Goal: Task Accomplishment & Management: Manage account settings

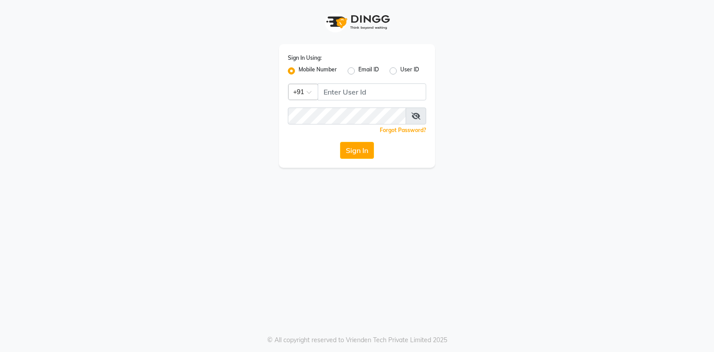
click at [350, 99] on input "Username" at bounding box center [372, 91] width 108 height 17
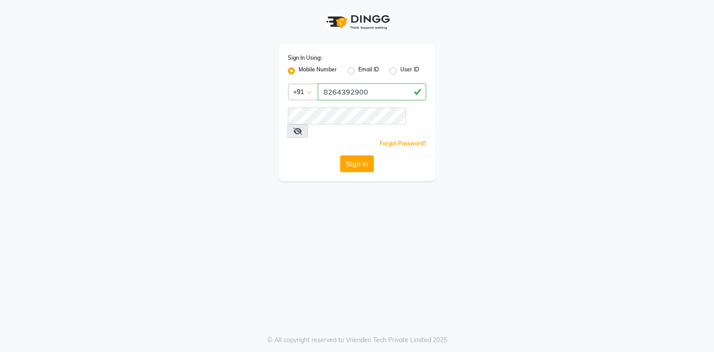
type input "8264392900"
click at [352, 155] on button "Sign In" at bounding box center [357, 163] width 34 height 17
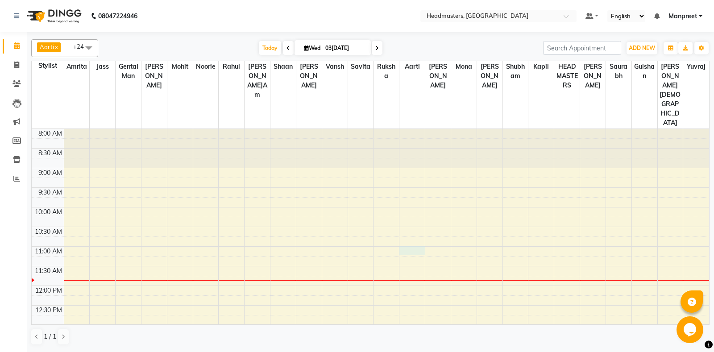
click at [406, 246] on td at bounding box center [386, 251] width 645 height 10
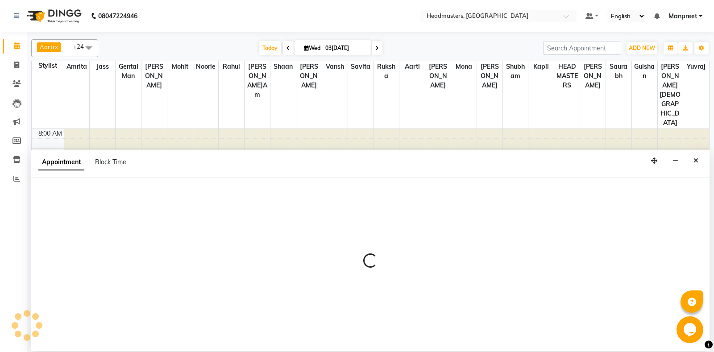
select select "60735"
select select "tentative"
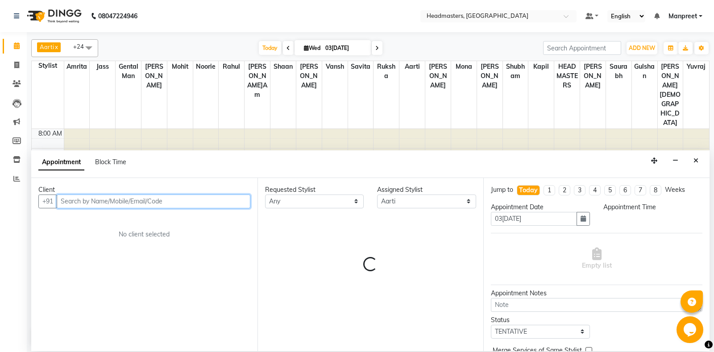
select select "660"
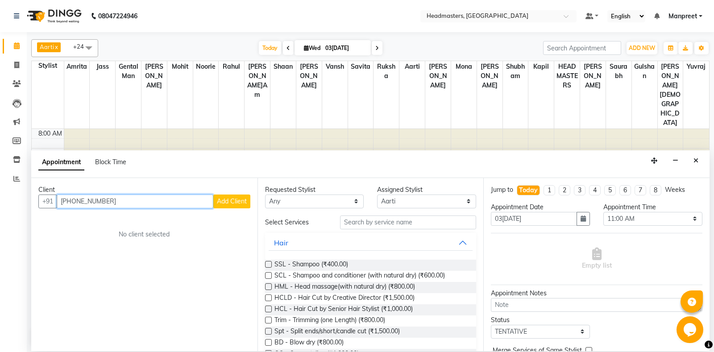
click at [66, 201] on input "+19257504961" at bounding box center [135, 202] width 157 height 14
click at [65, 200] on input "19257504961" at bounding box center [135, 202] width 157 height 14
type input "9257504961"
click at [223, 200] on span "Add Client" at bounding box center [232, 201] width 30 height 8
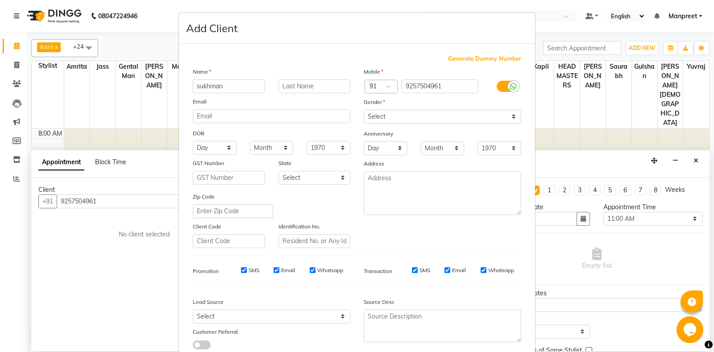
type input "sukhman"
click at [364, 110] on select "Select Male Female Other Prefer Not To Say" at bounding box center [443, 117] width 158 height 14
select select "female"
click option "Female" at bounding box center [0, 0] width 0 height 0
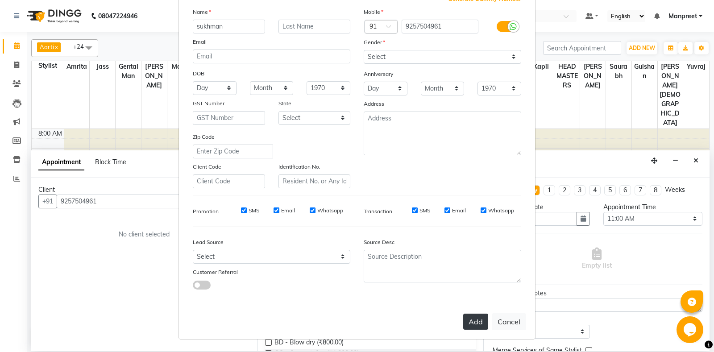
click at [477, 325] on button "Add" at bounding box center [475, 322] width 25 height 16
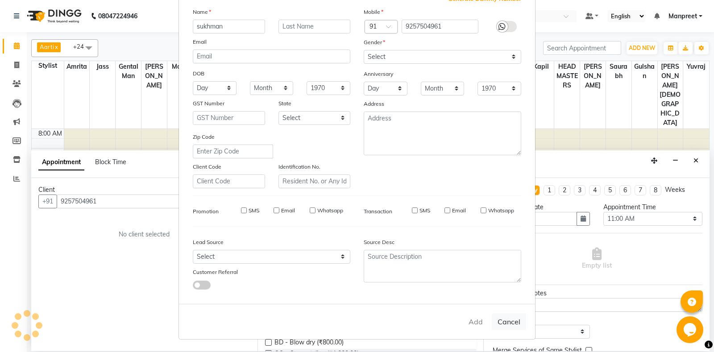
select select
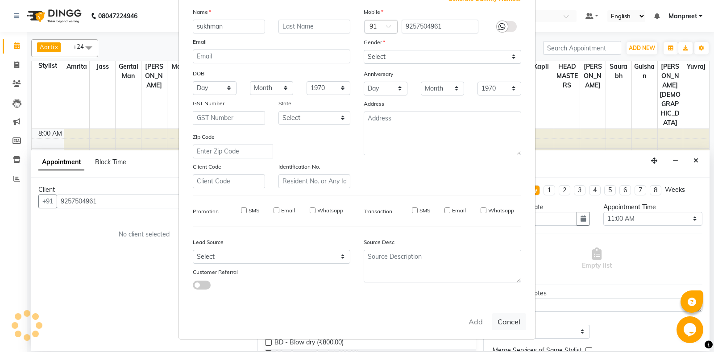
select select
checkbox input "false"
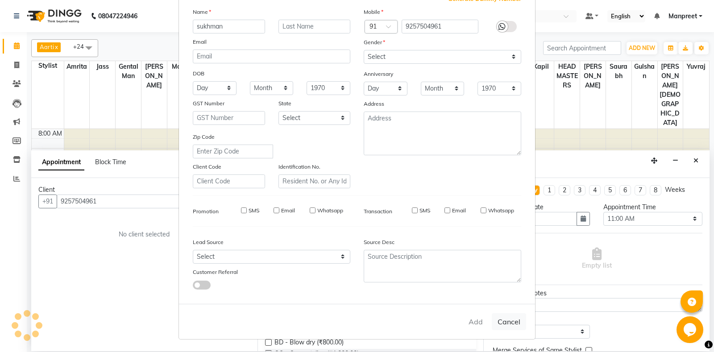
checkbox input "false"
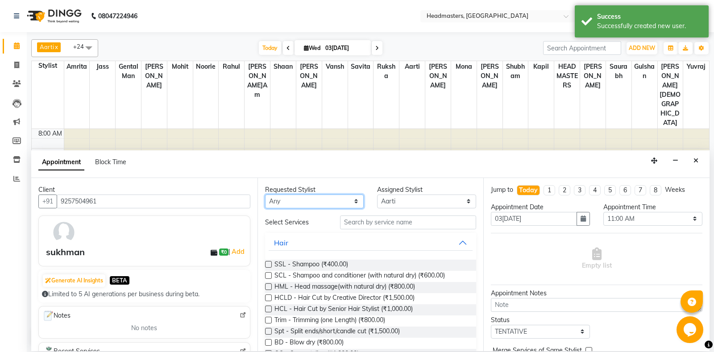
click at [265, 195] on select "Any Aarti Ali Amrita Balram Gental Man Gulshan HEADMASTERS Jass Kapil Mahi Mehr…" at bounding box center [314, 202] width 99 height 14
select select "60721"
click option "[PERSON_NAME]" at bounding box center [0, 0] width 0 height 0
select select "60721"
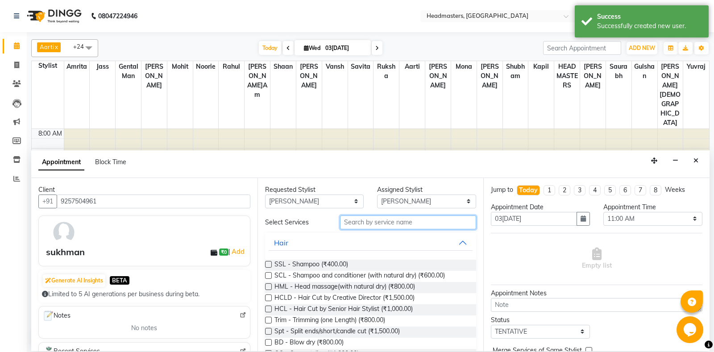
click at [373, 222] on input "text" at bounding box center [408, 223] width 137 height 14
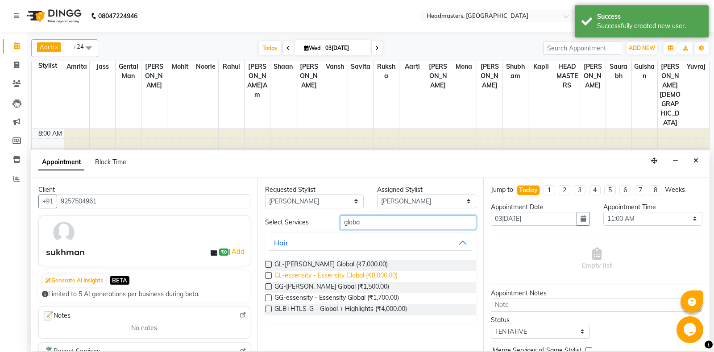
type input "globa"
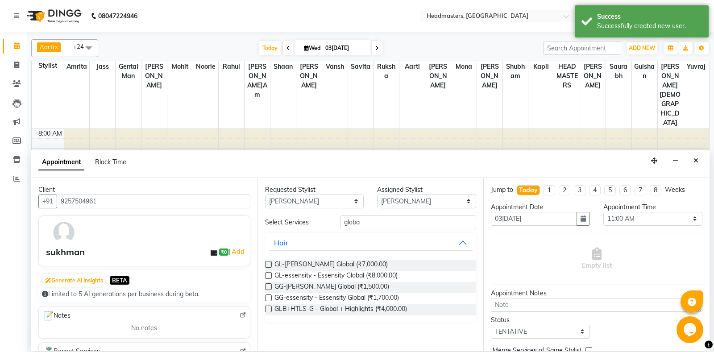
drag, startPoint x: 360, startPoint y: 274, endPoint x: 359, endPoint y: 251, distance: 22.3
click at [361, 264] on div "GL-igora - Igora Global (₹7,000.00) GL-essensity - Essensity Global (₹8,000.00)…" at bounding box center [371, 288] width 212 height 70
click at [361, 273] on span "GL-essensity - Essensity Global (₹8,000.00)" at bounding box center [335, 276] width 123 height 11
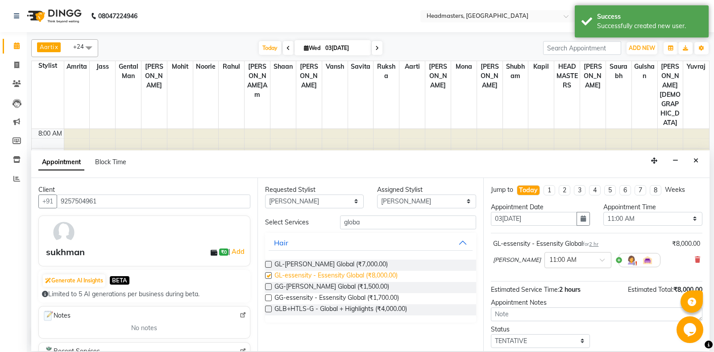
checkbox input "false"
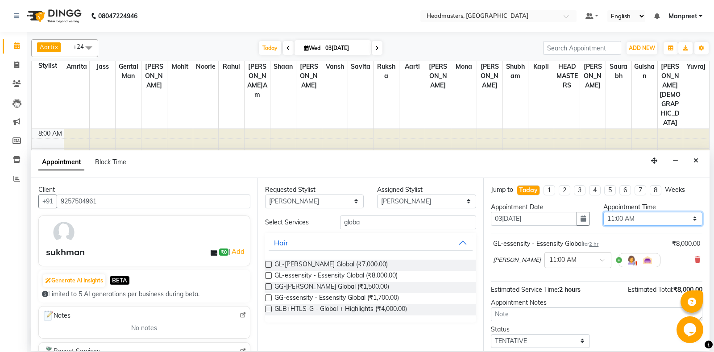
click at [603, 212] on select "Select 09:00 AM 09:15 AM 09:30 AM 09:45 AM 10:00 AM 10:15 AM 10:30 AM 10:45 AM …" at bounding box center [652, 219] width 99 height 14
select select "615"
click option "10:15 AM" at bounding box center [0, 0] width 0 height 0
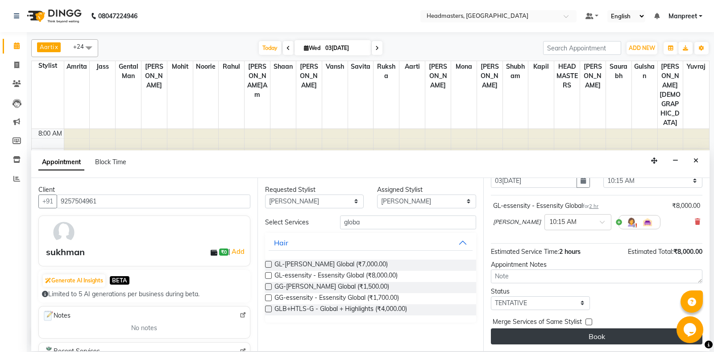
click at [578, 338] on button "Book" at bounding box center [597, 336] width 212 height 16
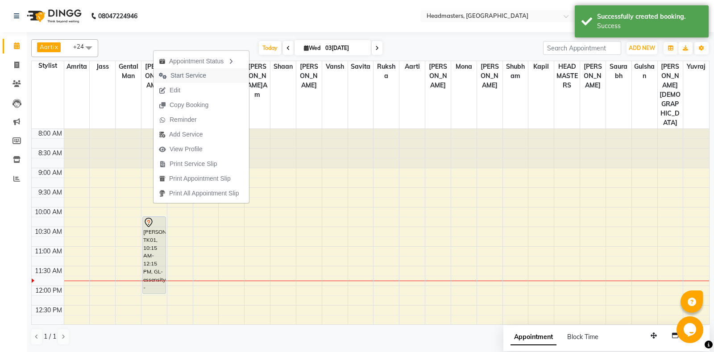
click at [215, 75] on button "Start Service" at bounding box center [201, 75] width 95 height 15
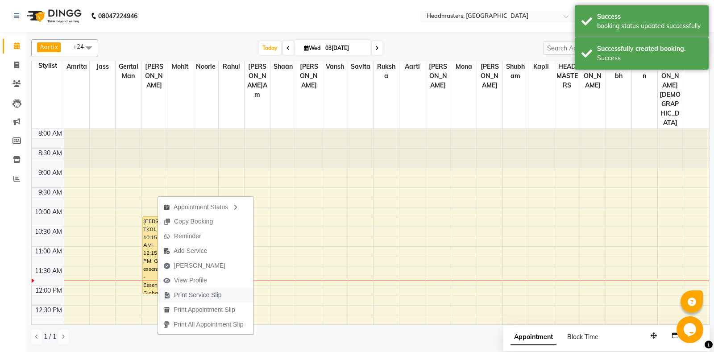
click at [214, 291] on span "Print Service Slip" at bounding box center [198, 295] width 48 height 9
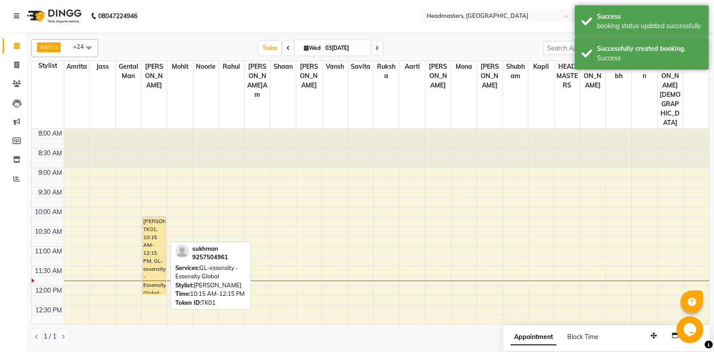
click at [156, 217] on div "sukhman, TK01, 10:15 AM-12:15 PM, GL-essensity - Essensity Global" at bounding box center [154, 255] width 23 height 77
select select "1"
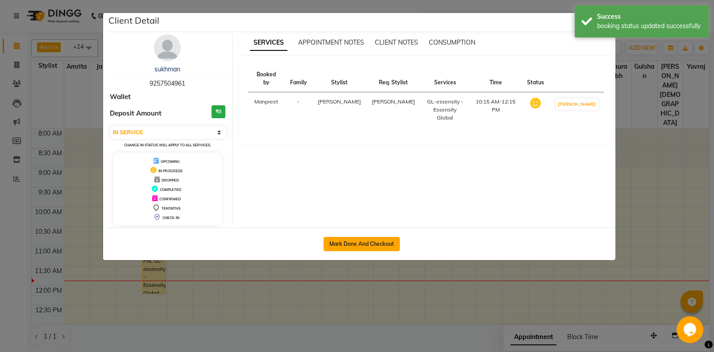
click at [347, 249] on button "Mark Done And Checkout" at bounding box center [362, 244] width 76 height 14
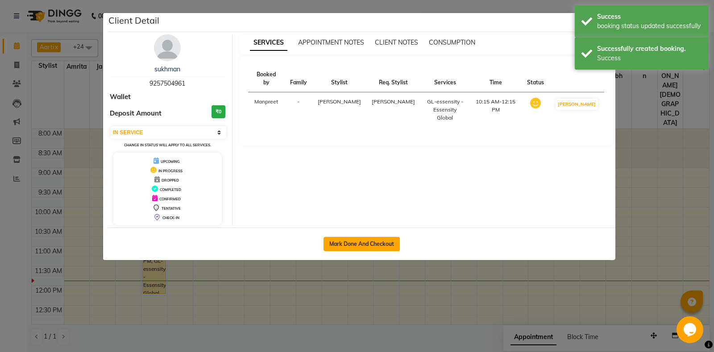
select select "service"
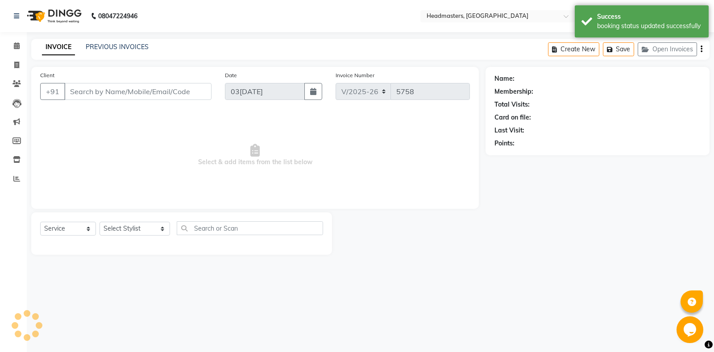
type input "9257504961"
select select "60721"
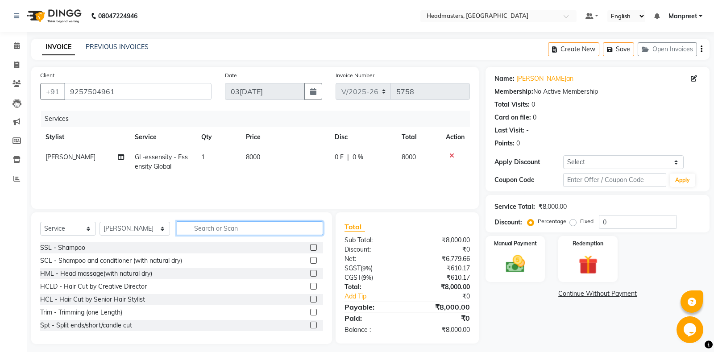
click at [218, 232] on input "text" at bounding box center [250, 228] width 146 height 14
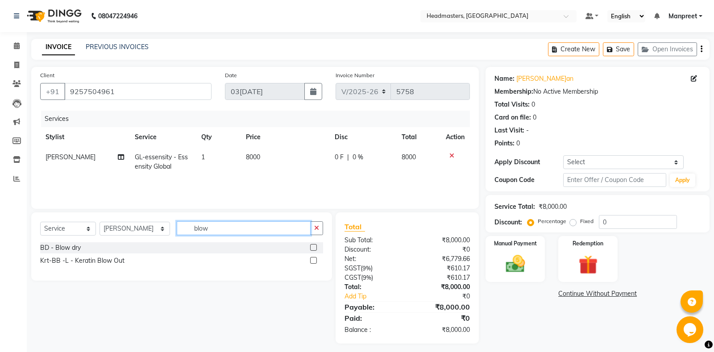
type input "blow"
click at [314, 247] on label at bounding box center [313, 247] width 7 height 7
click at [314, 247] on input "checkbox" at bounding box center [313, 248] width 6 height 6
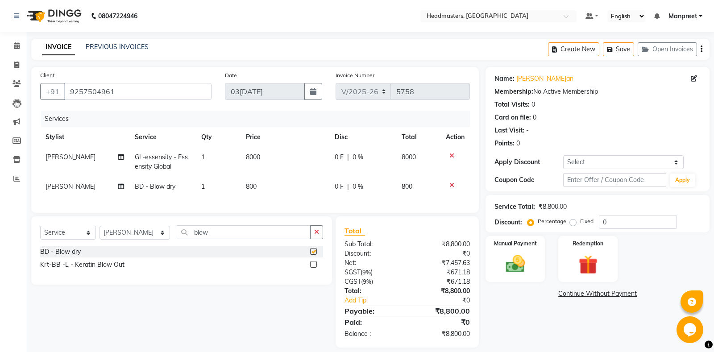
checkbox input "false"
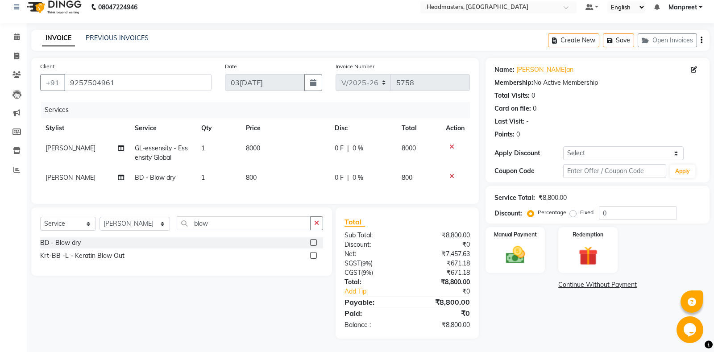
click at [148, 184] on td "BD - Blow dry" at bounding box center [162, 178] width 67 height 20
select select "60721"
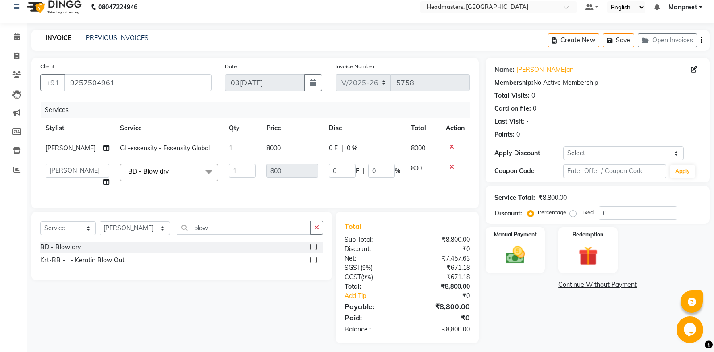
click at [184, 176] on span "BD - Blow dry x" at bounding box center [169, 172] width 98 height 17
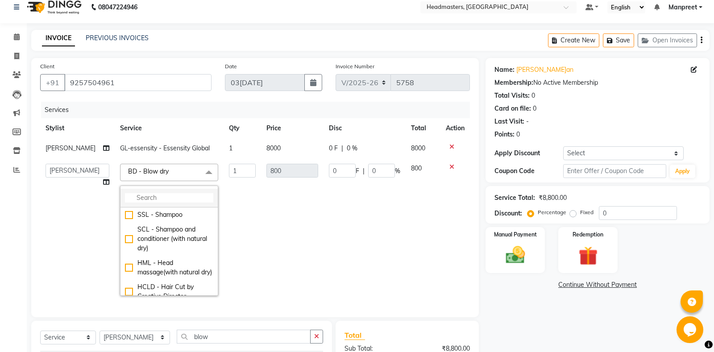
click at [152, 200] on input "multiselect-search" at bounding box center [169, 197] width 88 height 9
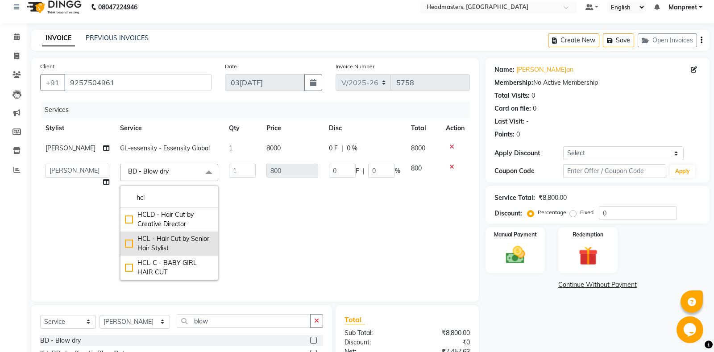
type input "hcl"
drag, startPoint x: 166, startPoint y: 251, endPoint x: 392, endPoint y: 239, distance: 226.1
click at [213, 246] on td "BD - Blow dry x hcl HCLD - Hair Cut by Creative Director HCL - Hair Cut by Seni…" at bounding box center [169, 221] width 109 height 127
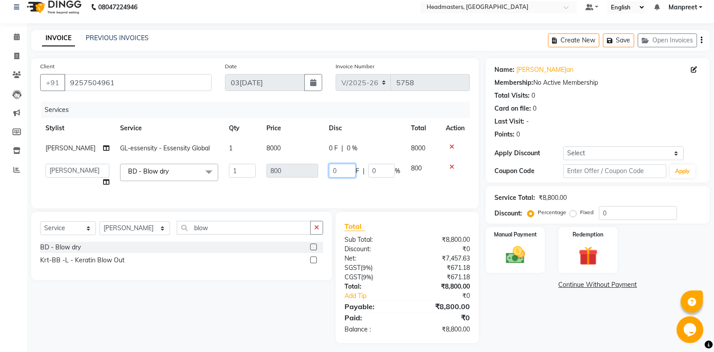
click at [329, 173] on input "0" at bounding box center [342, 171] width 27 height 14
drag, startPoint x: 170, startPoint y: 169, endPoint x: 173, endPoint y: 173, distance: 5.2
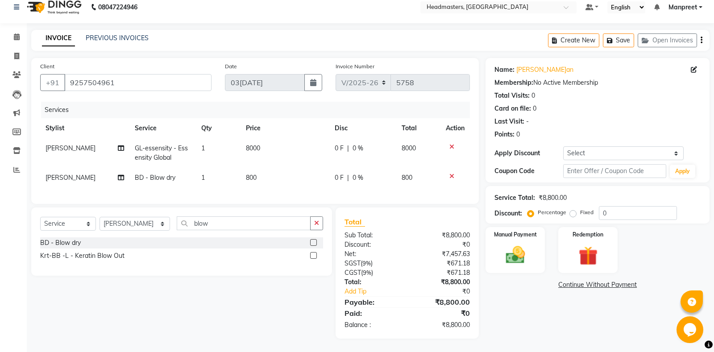
click at [155, 176] on span "BD - Blow dry" at bounding box center [155, 178] width 41 height 8
select select "60721"
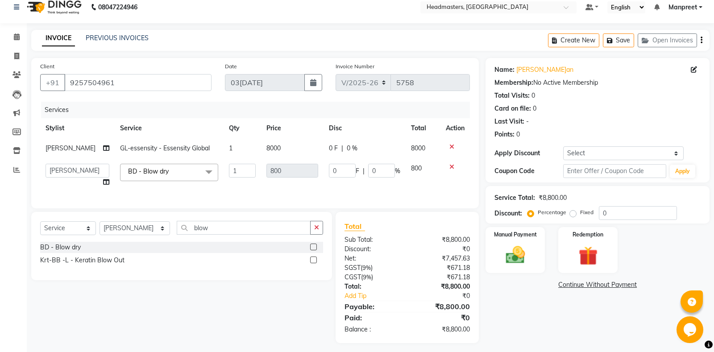
click at [157, 175] on span "BD - Blow dry" at bounding box center [148, 171] width 41 height 8
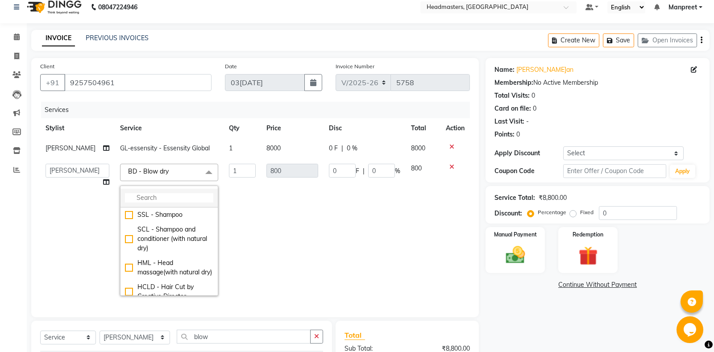
click at [146, 198] on input "multiselect-search" at bounding box center [169, 197] width 88 height 9
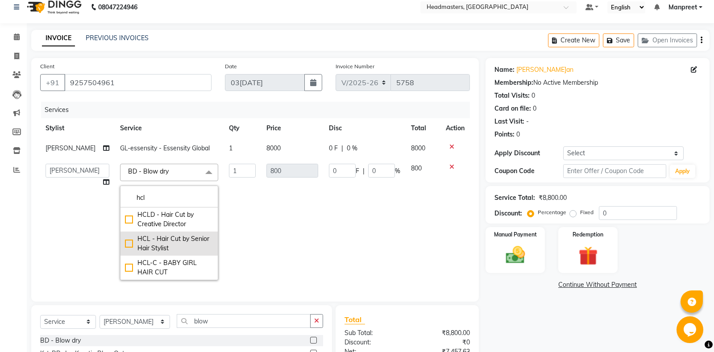
type input "hcl"
click at [149, 241] on div "HCL - Hair Cut by Senior Hair Stylist" at bounding box center [169, 243] width 88 height 19
checkbox input "true"
type input "1000"
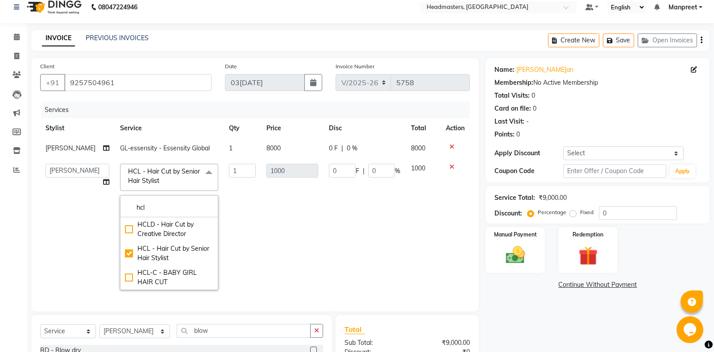
click at [239, 207] on td "1" at bounding box center [242, 226] width 37 height 137
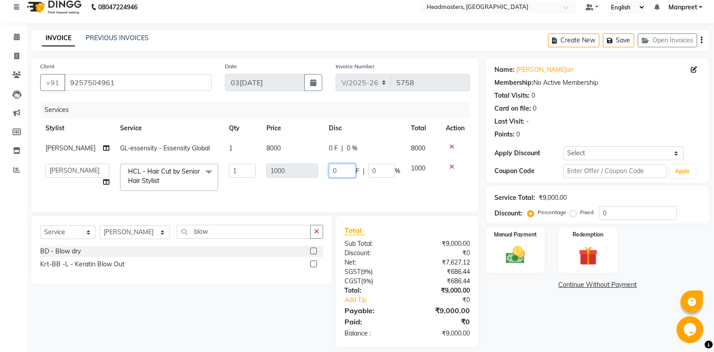
click at [329, 171] on input "0" at bounding box center [342, 171] width 27 height 14
type input "100"
click at [337, 192] on td "100 F | 0 %" at bounding box center [365, 177] width 82 height 38
select select "60721"
click at [338, 171] on input "100" at bounding box center [342, 171] width 27 height 14
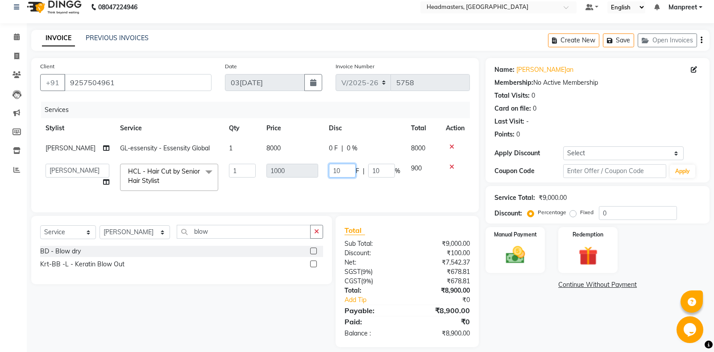
type input "0"
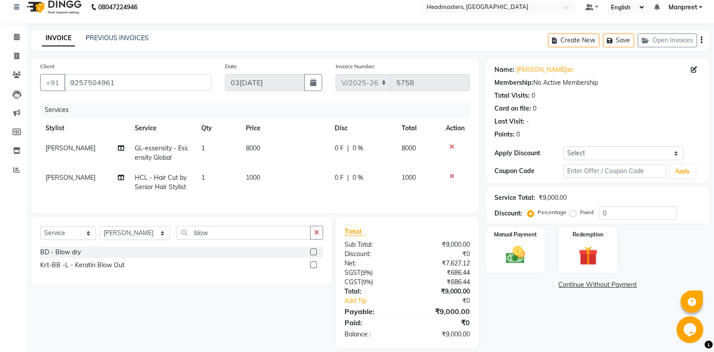
click at [338, 194] on td "0 F | 0 %" at bounding box center [362, 182] width 67 height 29
select select "60721"
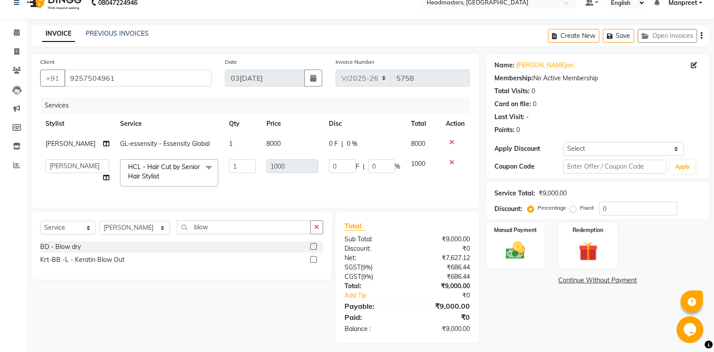
scroll to position [17, 0]
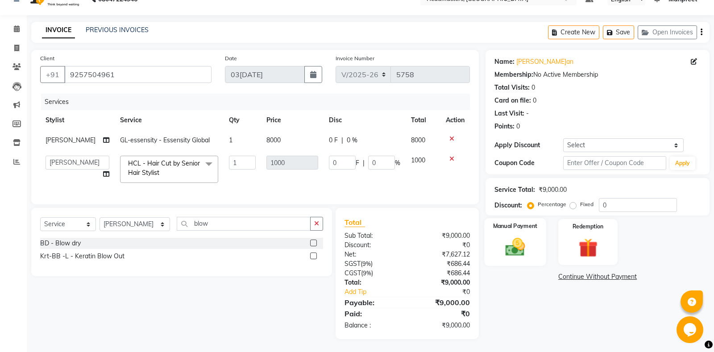
click at [513, 251] on img at bounding box center [515, 247] width 32 height 23
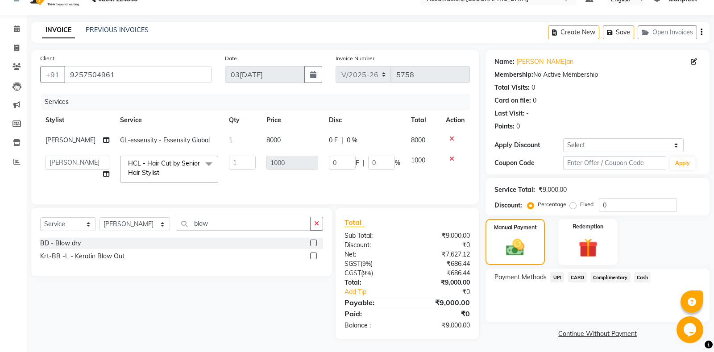
scroll to position [18, 0]
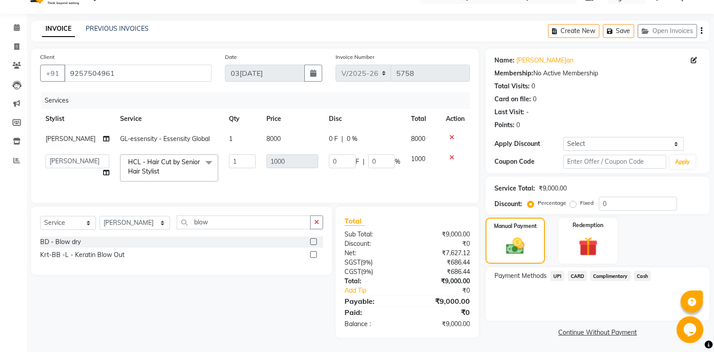
click at [644, 275] on span "Cash" at bounding box center [642, 276] width 17 height 10
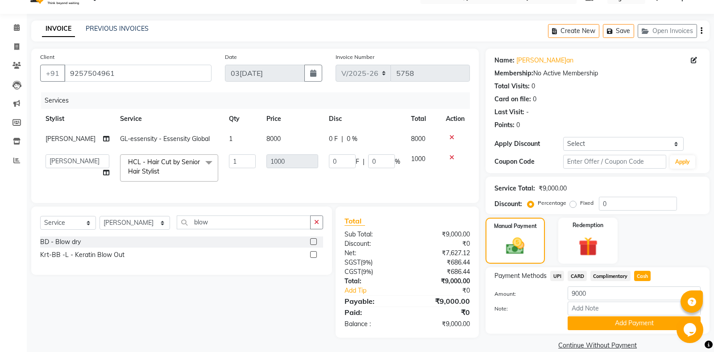
scroll to position [31, 0]
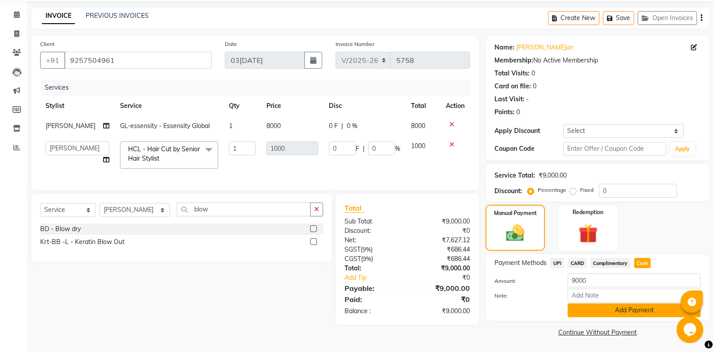
click at [609, 315] on button "Add Payment" at bounding box center [634, 310] width 133 height 14
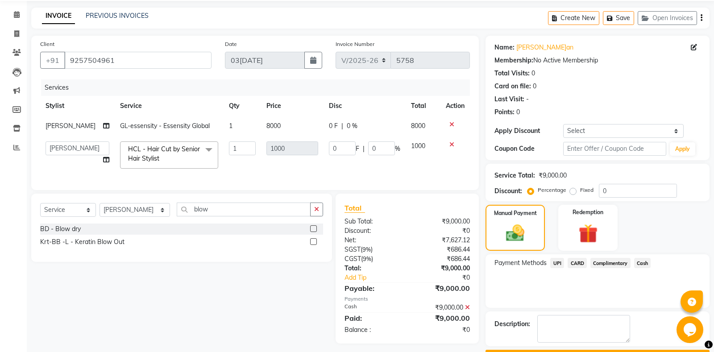
scroll to position [56, 0]
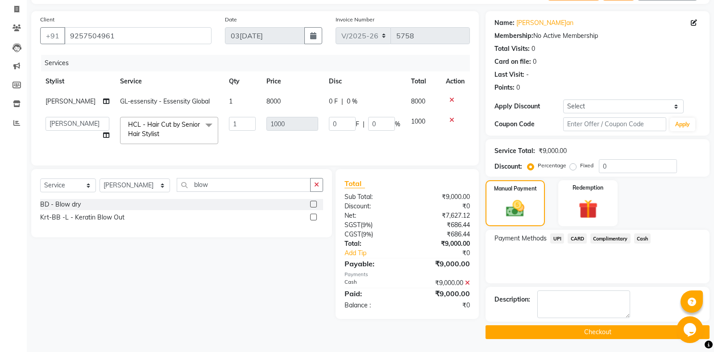
click at [601, 334] on button "Checkout" at bounding box center [598, 332] width 224 height 14
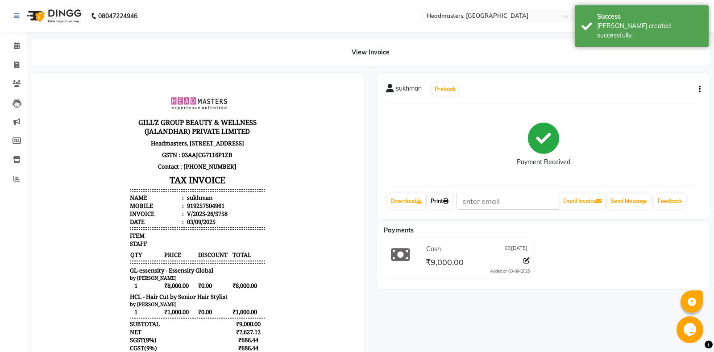
click at [451, 206] on link "Print" at bounding box center [439, 201] width 25 height 15
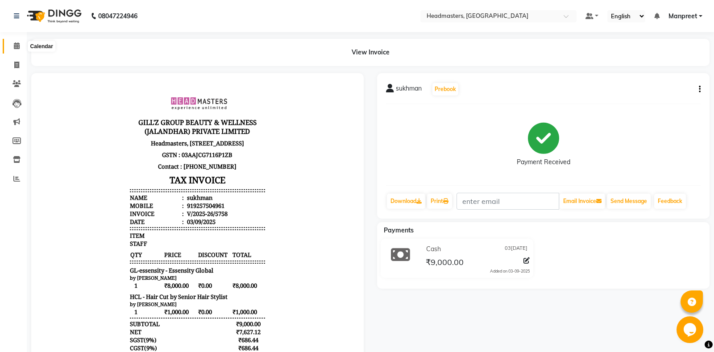
click at [14, 45] on icon at bounding box center [17, 45] width 6 height 7
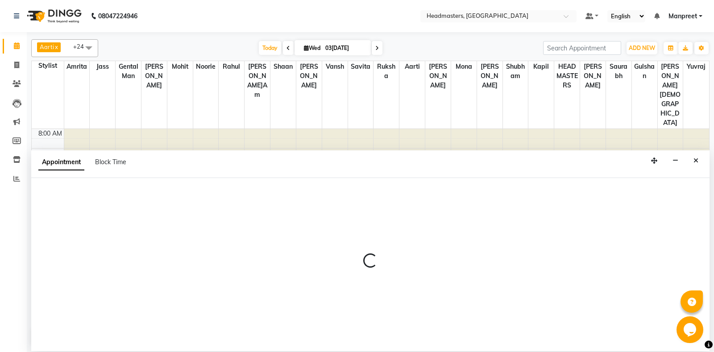
select select "60726"
select select "tentative"
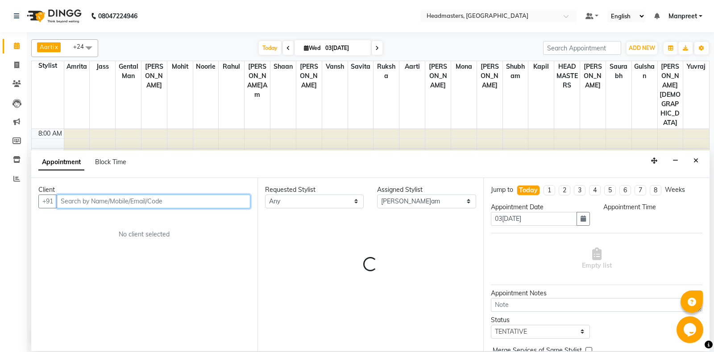
select select "645"
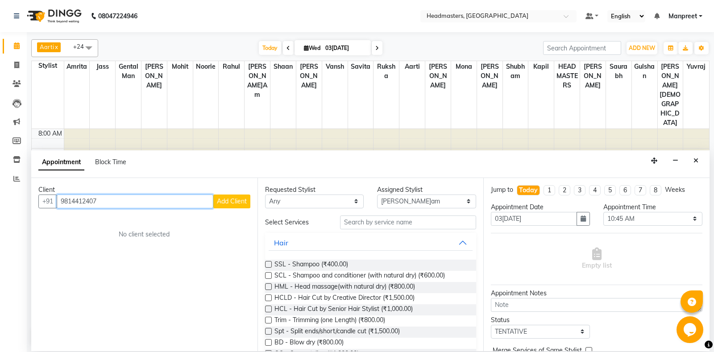
type input "9814412407"
click at [226, 193] on div "Client" at bounding box center [144, 189] width 212 height 9
click at [232, 202] on span "Add Client" at bounding box center [232, 201] width 30 height 8
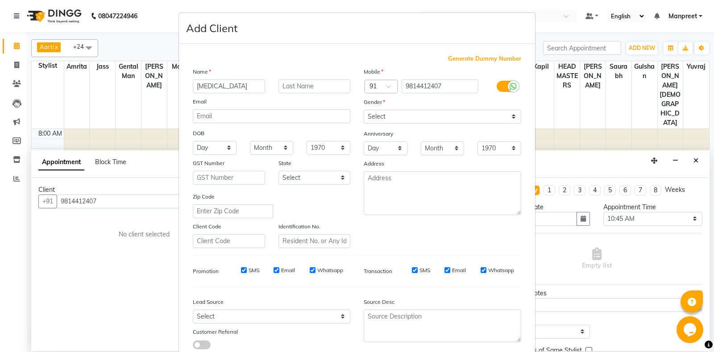
type input "nikita"
click at [364, 110] on select "Select Male Female Other Prefer Not To Say" at bounding box center [443, 117] width 158 height 14
select select "female"
click option "Female" at bounding box center [0, 0] width 0 height 0
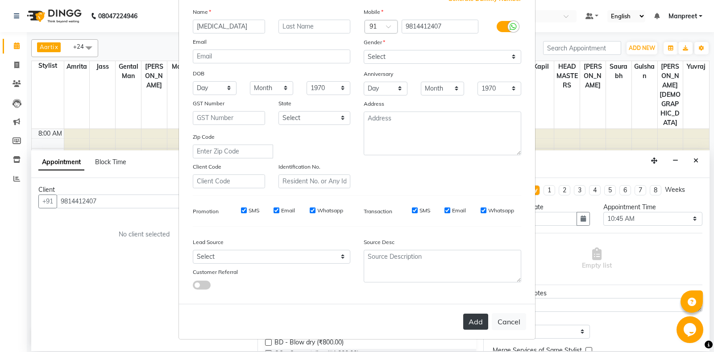
click at [475, 321] on button "Add" at bounding box center [475, 322] width 25 height 16
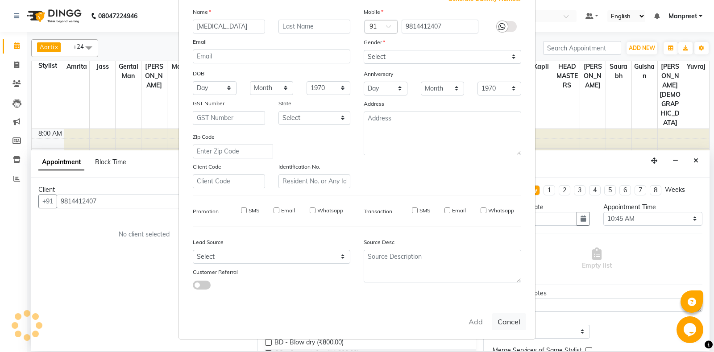
select select
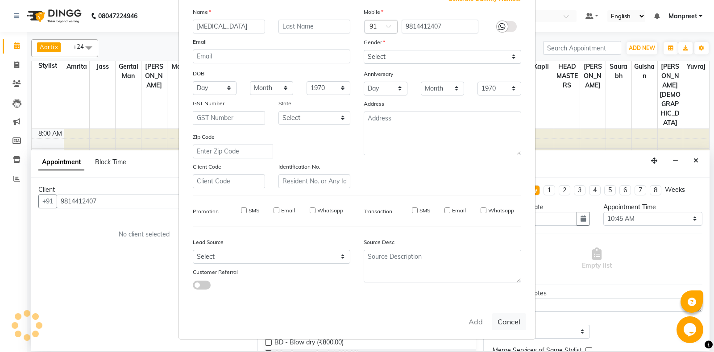
select select
checkbox input "false"
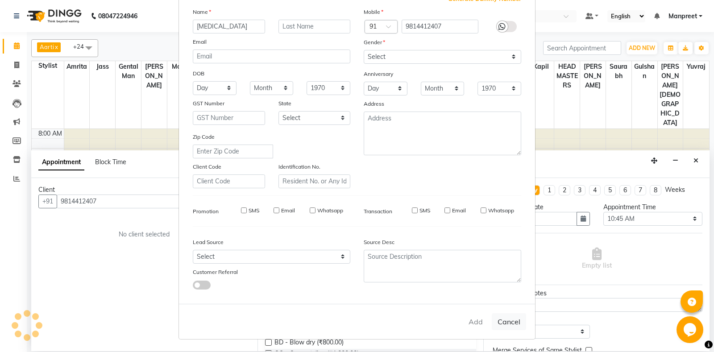
checkbox input "false"
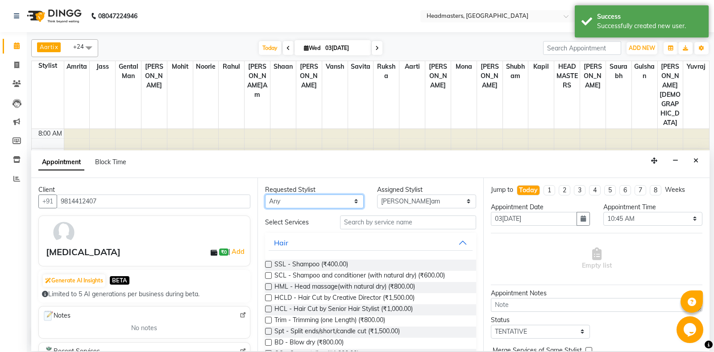
click at [265, 195] on select "Any Aarti Ali Amrita Balram Gental Man Gulshan HEADMASTERS Jass Kapil Mahi Mehr…" at bounding box center [314, 202] width 99 height 14
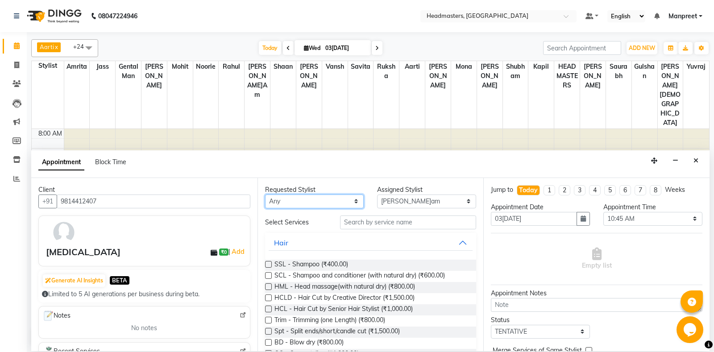
select select "60723"
click option "Mohit" at bounding box center [0, 0] width 0 height 0
select select "60723"
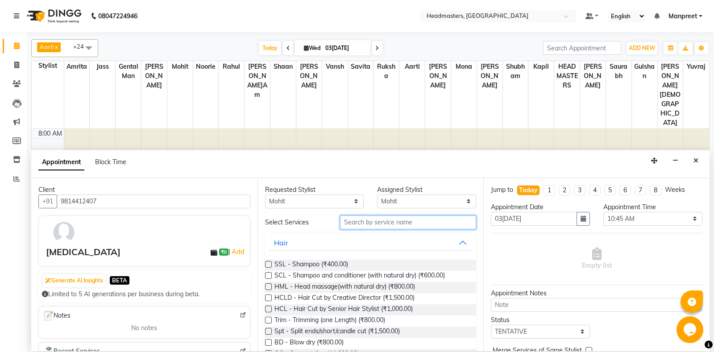
click at [373, 227] on input "text" at bounding box center [408, 223] width 137 height 14
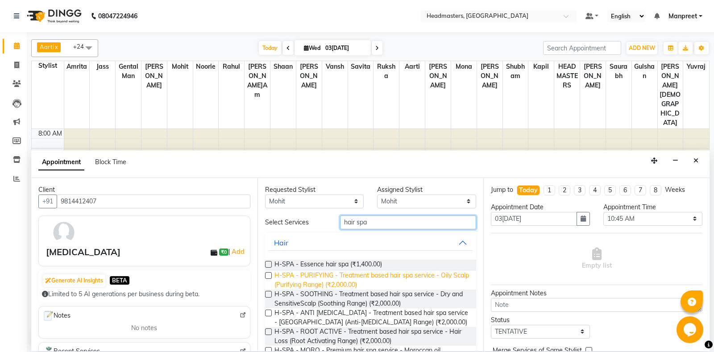
type input "hair spa"
click at [349, 278] on span "H-SPA - PURIFYING - Treatment based hair spa service - Oily Scalp (Purifying Ra…" at bounding box center [371, 280] width 195 height 19
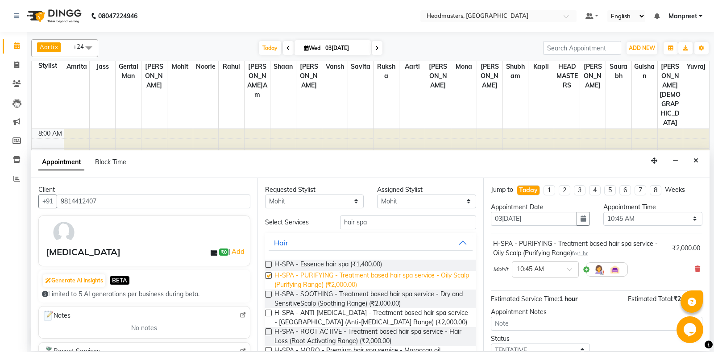
checkbox input "false"
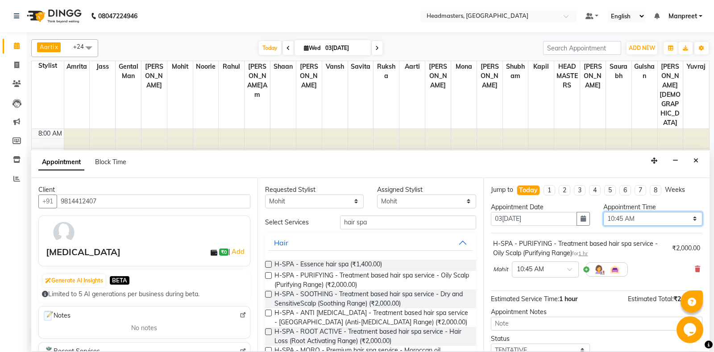
click at [603, 212] on select "Select 09:00 AM 09:15 AM 09:30 AM 09:45 AM 10:00 AM 10:15 AM 10:30 AM 10:45 AM …" at bounding box center [652, 219] width 99 height 14
click at [581, 237] on div "H-SPA - PURIFYING - Treatment based hair spa service - Oily Scalp (Purifying Ra…" at bounding box center [597, 260] width 212 height 46
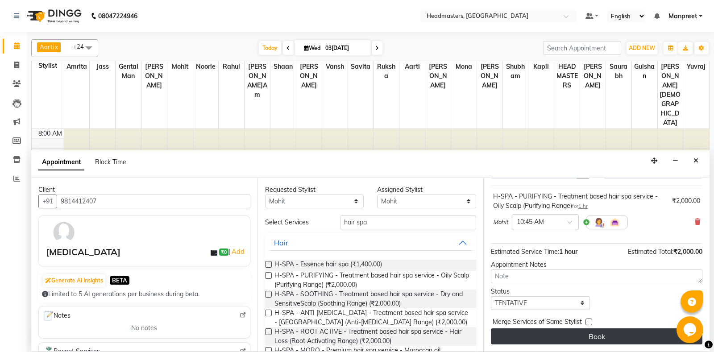
click at [581, 328] on button "Book" at bounding box center [597, 336] width 212 height 16
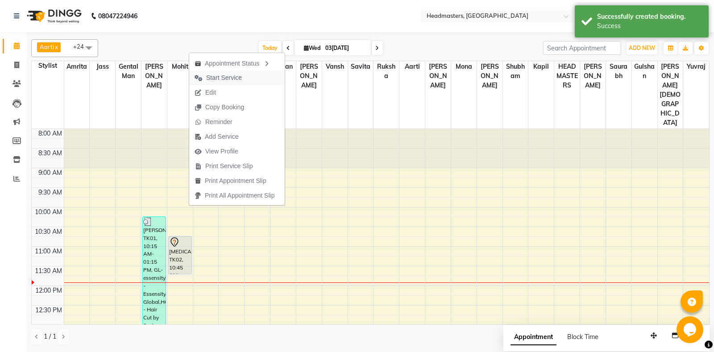
click at [259, 79] on button "Start Service" at bounding box center [236, 78] width 95 height 15
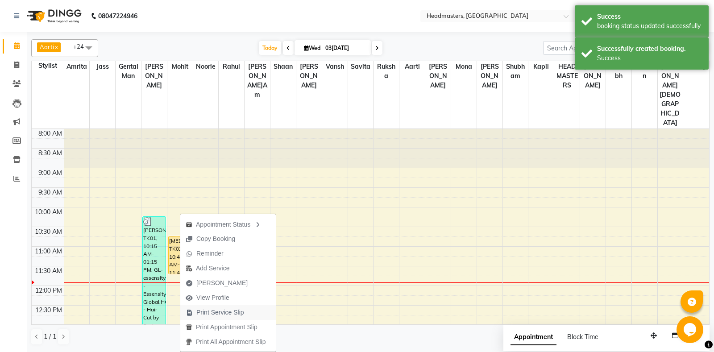
click at [241, 311] on span "Print Service Slip" at bounding box center [220, 312] width 48 height 9
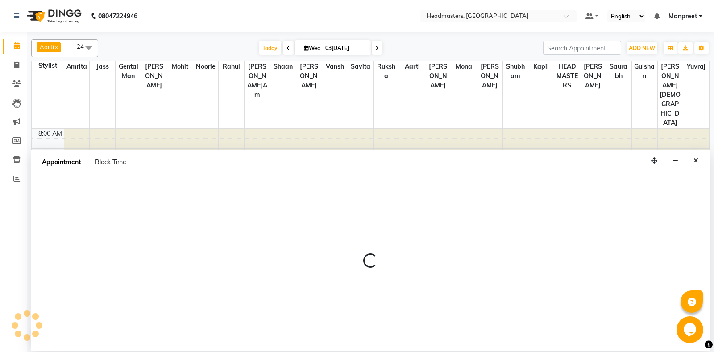
select select "60732"
select select "645"
select select "tentative"
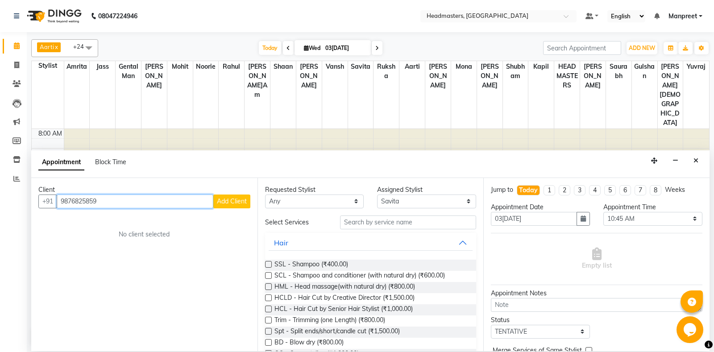
type input "9876825859"
click at [243, 203] on span "Add Client" at bounding box center [232, 201] width 30 height 8
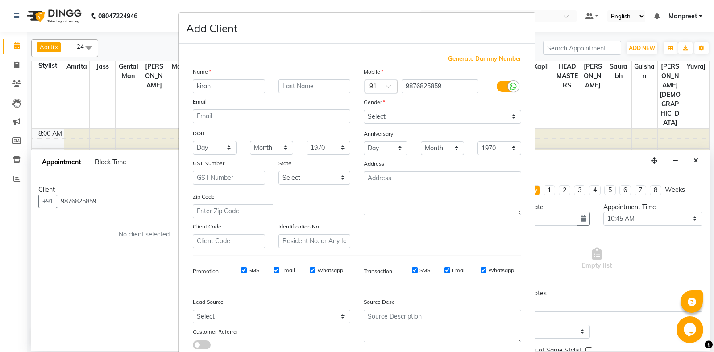
type input "kiran"
click at [364, 110] on select "Select Male Female Other Prefer Not To Say" at bounding box center [443, 117] width 158 height 14
select select "female"
click option "Female" at bounding box center [0, 0] width 0 height 0
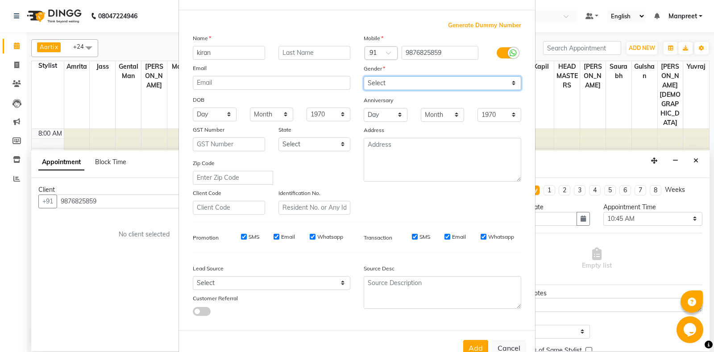
scroll to position [62, 0]
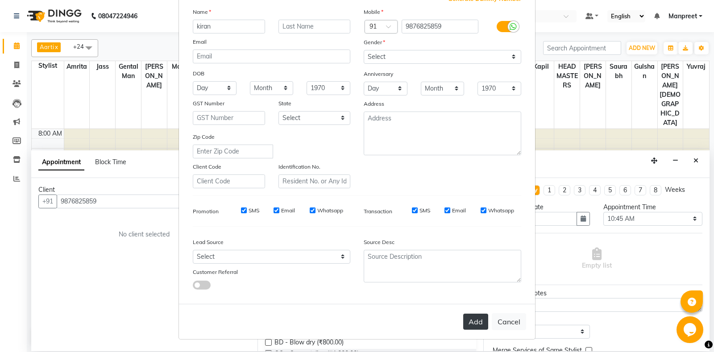
click at [481, 327] on button "Add" at bounding box center [475, 322] width 25 height 16
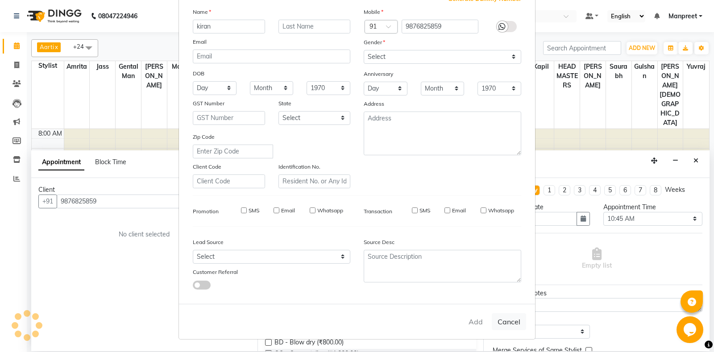
select select
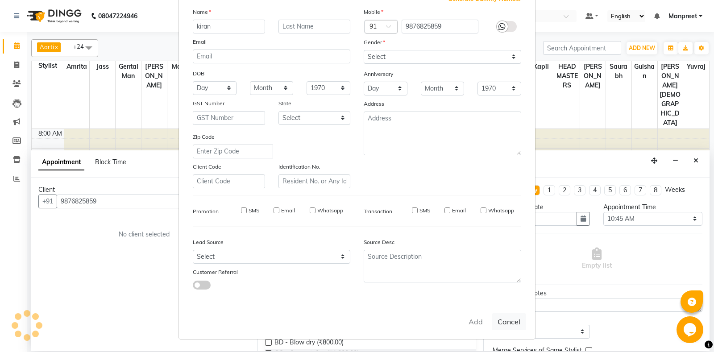
select select
checkbox input "false"
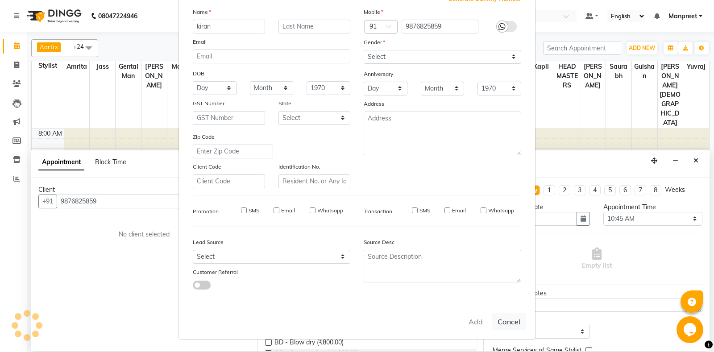
checkbox input "false"
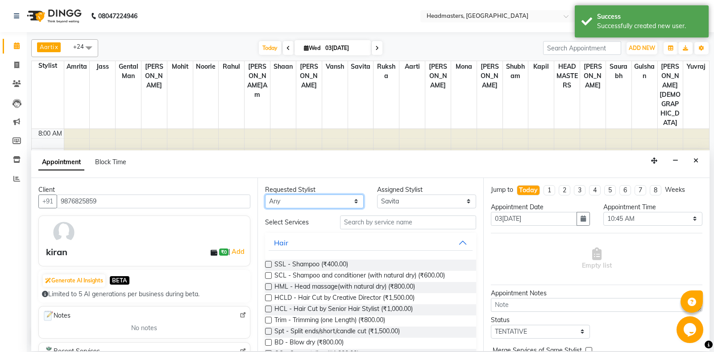
click at [265, 195] on select "Any Aarti Ali Amrita Balram Gental Man Gulshan HEADMASTERS Jass Kapil Mahi Mehr…" at bounding box center [314, 202] width 99 height 14
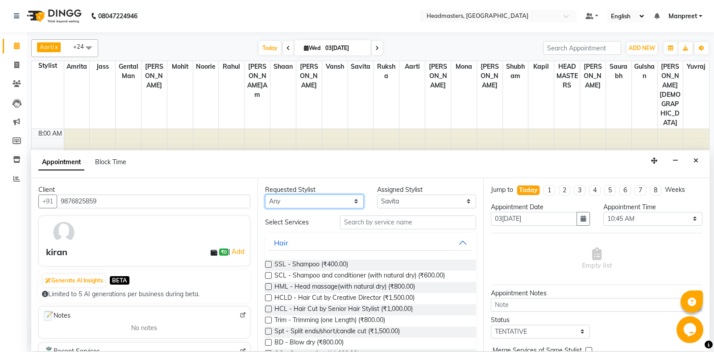
select select "60723"
click option "Mohit" at bounding box center [0, 0] width 0 height 0
select select "60723"
click at [364, 219] on input "text" at bounding box center [408, 223] width 137 height 14
click at [265, 195] on select "Any Aarti Ali Amrita Balram Gental Man Gulshan HEADMASTERS Jass Kapil Mahi Mehr…" at bounding box center [314, 202] width 99 height 14
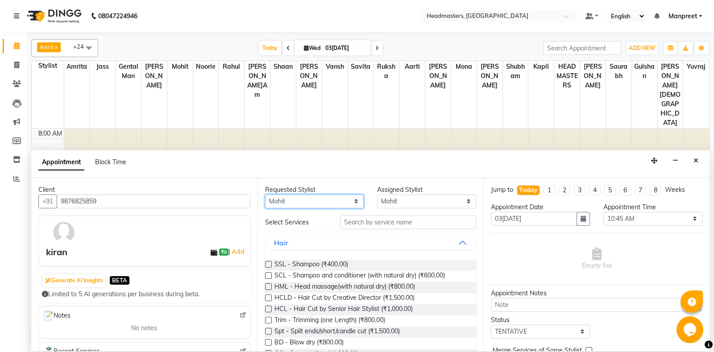
select select "60721"
click option "[PERSON_NAME]" at bounding box center [0, 0] width 0 height 0
select select "60721"
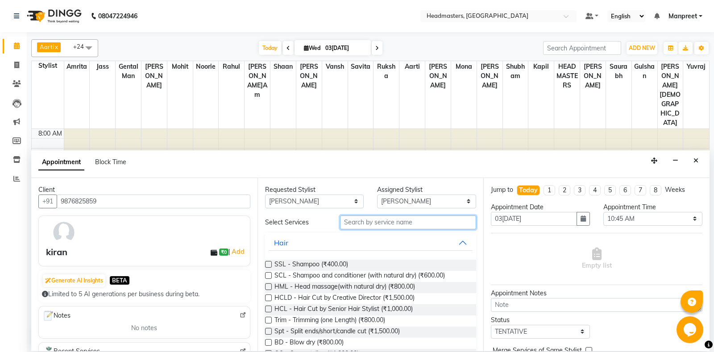
click at [393, 224] on input "text" at bounding box center [408, 223] width 137 height 14
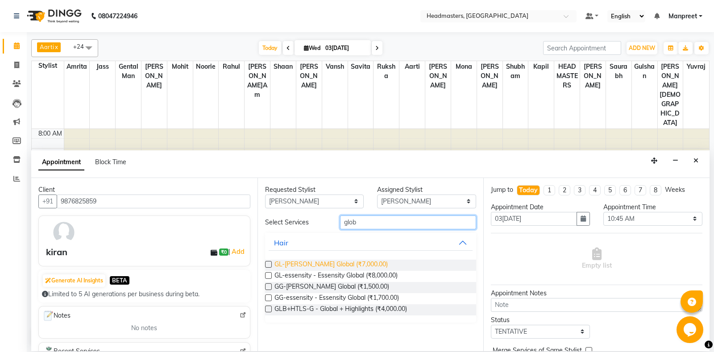
type input "glob"
click at [356, 266] on span "GL-igora - Igora Global (₹7,000.00)" at bounding box center [330, 265] width 113 height 11
checkbox input "false"
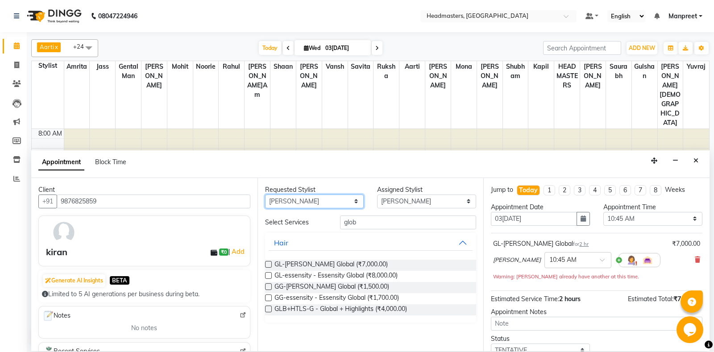
click at [265, 195] on select "Any Aarti Ali Amrita Balram Gental Man Gulshan HEADMASTERS Jass Kapil Mahi Mehr…" at bounding box center [314, 202] width 99 height 14
select select "64336"
click option "[DEMOGRAPHIC_DATA]" at bounding box center [0, 0] width 0 height 0
select select "64336"
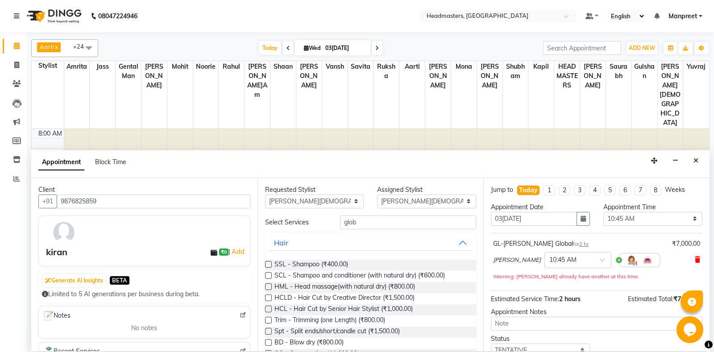
click at [695, 261] on icon at bounding box center [697, 260] width 5 height 6
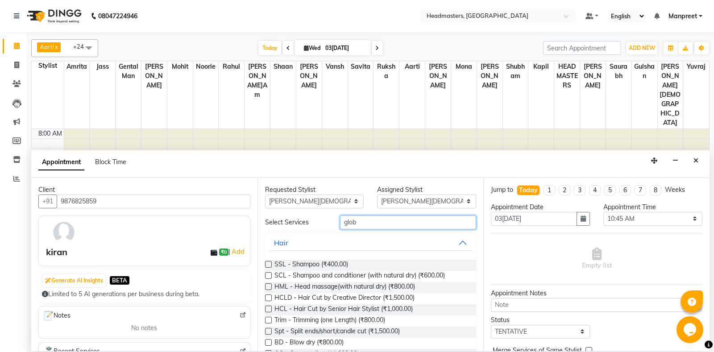
click at [411, 227] on input "glob" at bounding box center [408, 223] width 137 height 14
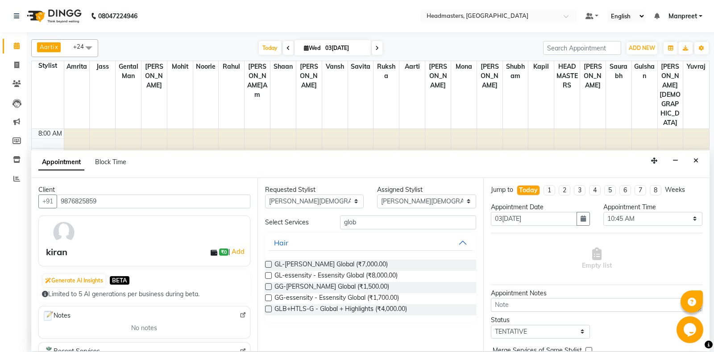
drag, startPoint x: 354, startPoint y: 262, endPoint x: 483, endPoint y: 249, distance: 129.7
click at [355, 262] on span "GL-igora - Igora Global (₹7,000.00)" at bounding box center [330, 265] width 113 height 11
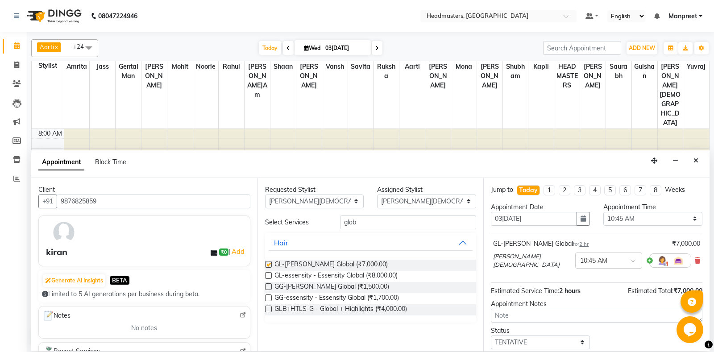
checkbox input "false"
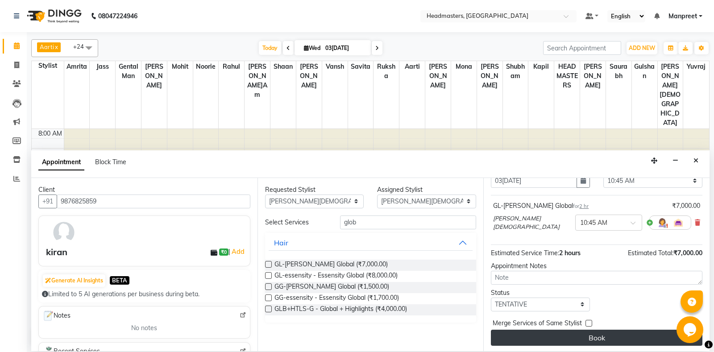
click at [597, 333] on button "Book" at bounding box center [597, 338] width 212 height 16
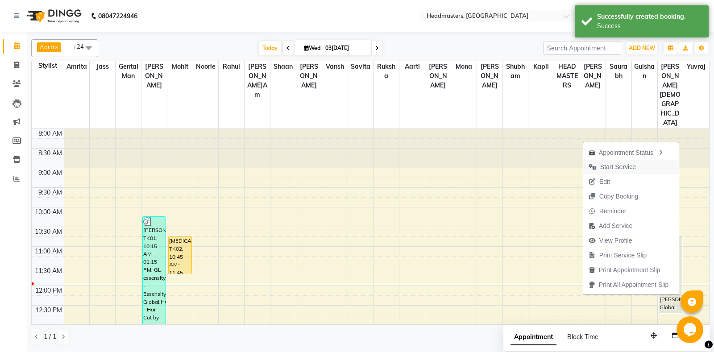
click at [615, 170] on span "Start Service" at bounding box center [618, 166] width 36 height 9
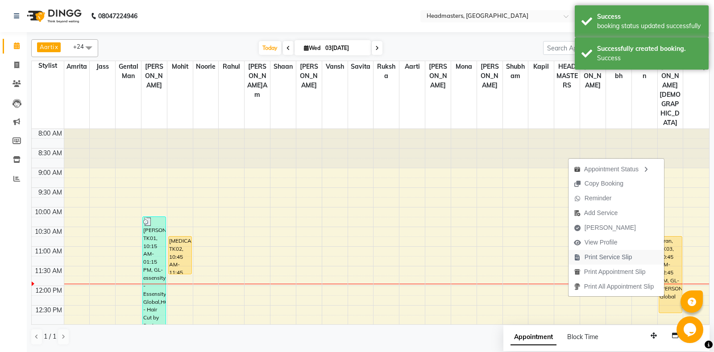
click at [615, 262] on span "Print Service Slip" at bounding box center [603, 257] width 69 height 15
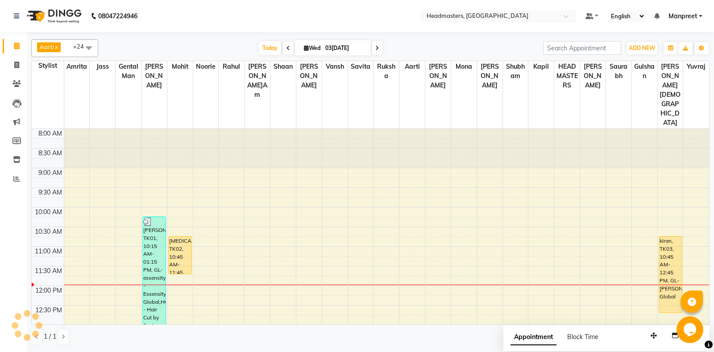
click at [14, 45] on icon at bounding box center [17, 45] width 6 height 7
click at [18, 46] on icon at bounding box center [17, 45] width 6 height 7
click at [286, 46] on icon at bounding box center [288, 48] width 4 height 5
type input "02-09-2025"
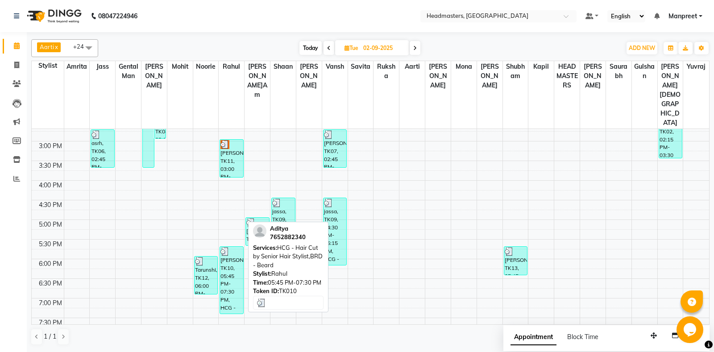
scroll to position [172, 0]
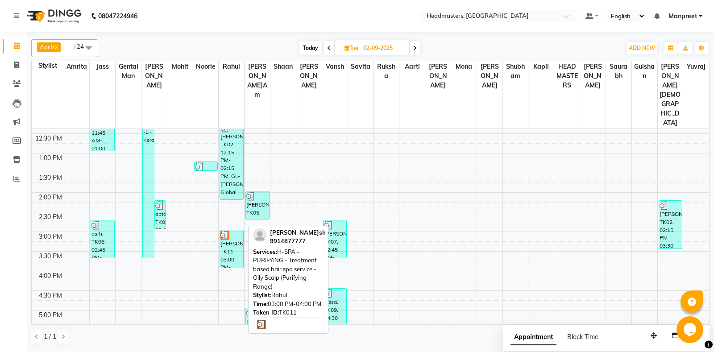
click at [238, 230] on div "lokesh, TK11, 03:00 PM-04:00 PM, H-SPA - PURIFYING - Treatment based hair spa s…" at bounding box center [231, 248] width 23 height 37
select select "3"
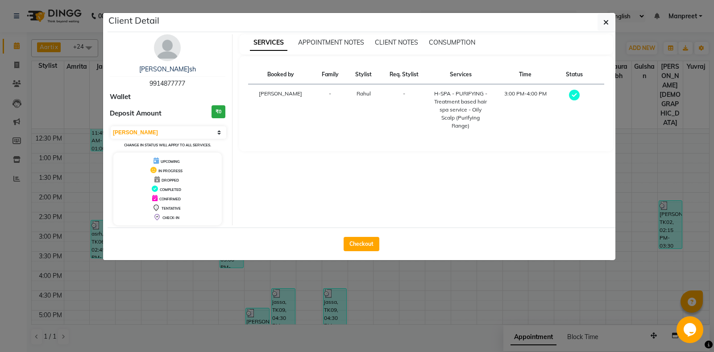
drag, startPoint x: 200, startPoint y: 80, endPoint x: 133, endPoint y: 71, distance: 68.4
click at [133, 71] on div "lokesh 9914877777" at bounding box center [168, 77] width 116 height 24
click at [162, 101] on div "Wallet" at bounding box center [168, 97] width 116 height 10
drag, startPoint x: 141, startPoint y: 82, endPoint x: 207, endPoint y: 94, distance: 66.8
click at [207, 94] on div "lokesh 9914877777 Wallet Deposit Amount ₹0 Select MARK DONE UPCOMING Change in …" at bounding box center [167, 129] width 129 height 191
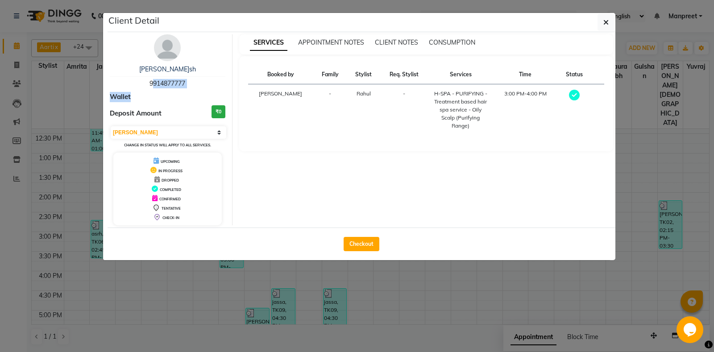
drag, startPoint x: 199, startPoint y: 100, endPoint x: 139, endPoint y: 75, distance: 64.4
click at [198, 100] on div "Wallet" at bounding box center [168, 97] width 116 height 10
drag, startPoint x: 139, startPoint y: 79, endPoint x: 199, endPoint y: 92, distance: 61.7
click at [199, 92] on div "lokesh 9914877777 Wallet Deposit Amount ₹0 Select MARK DONE UPCOMING Change in …" at bounding box center [167, 129] width 129 height 191
drag, startPoint x: 181, startPoint y: 99, endPoint x: 140, endPoint y: 62, distance: 55.0
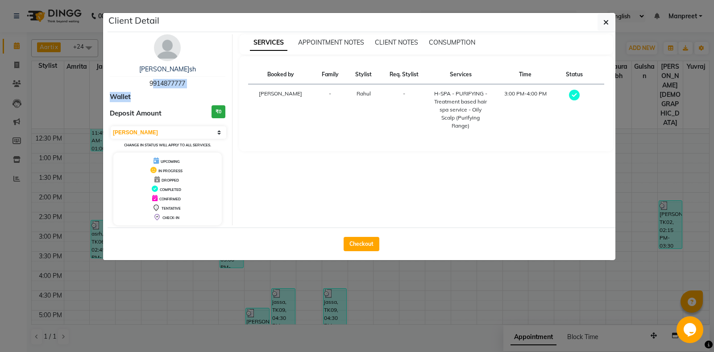
click at [179, 97] on div "Wallet" at bounding box center [168, 97] width 116 height 10
drag, startPoint x: 146, startPoint y: 83, endPoint x: 188, endPoint y: 90, distance: 42.4
click at [188, 90] on div "lokesh 9914877777 Wallet Deposit Amount ₹0 Select MARK DONE UPCOMING Change in …" at bounding box center [167, 129] width 129 height 191
copy div "9914877777 Wallet"
click at [609, 26] on button "button" at bounding box center [606, 22] width 17 height 17
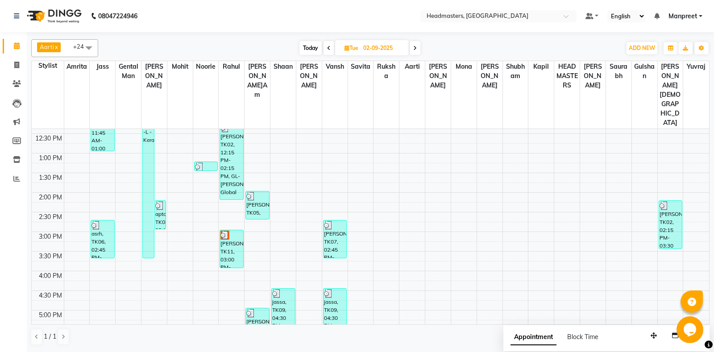
click at [412, 50] on span at bounding box center [415, 48] width 11 height 14
type input "[DATE]"
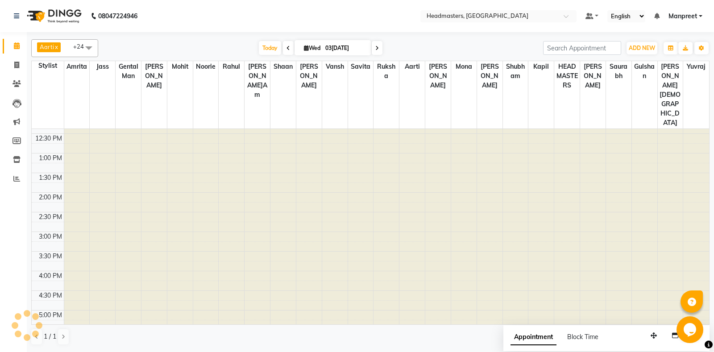
scroll to position [156, 0]
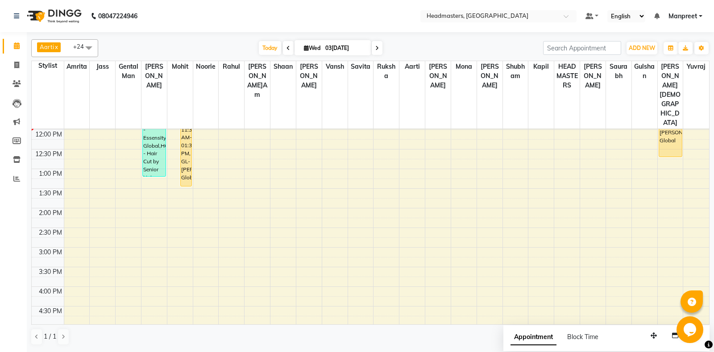
click at [426, 197] on div "8:00 AM 8:30 AM 9:00 AM 9:30 AM 10:00 AM 10:30 AM 11:00 AM 11:30 AM 12:00 PM 12…" at bounding box center [370, 247] width 677 height 549
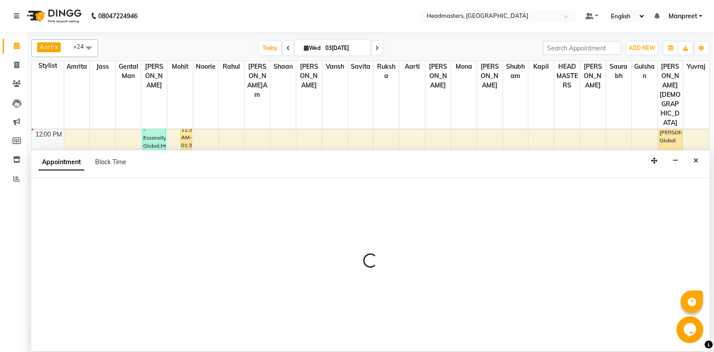
select select "60737"
select select "870"
select select "tentative"
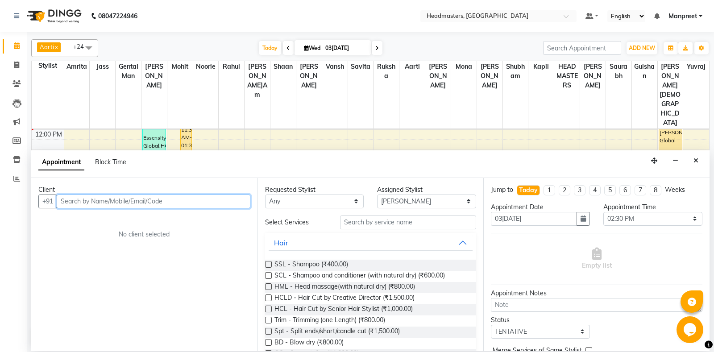
paste input "9914877777 Wallet"
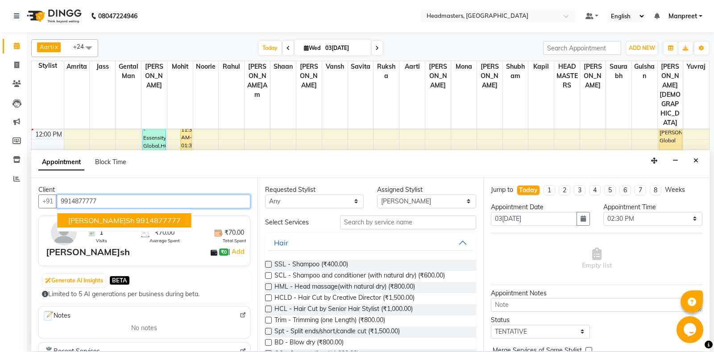
drag, startPoint x: 135, startPoint y: 219, endPoint x: 276, endPoint y: 233, distance: 142.1
click at [137, 219] on ngb-highlight "9914877777" at bounding box center [158, 220] width 45 height 9
type input "9914877777"
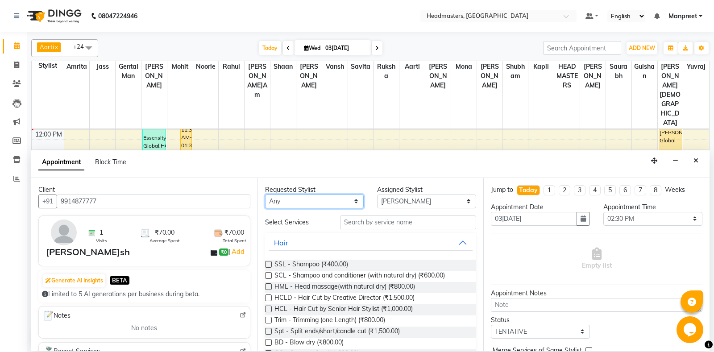
click at [265, 195] on select "Any Aarti Ali Amrita Balram Gental Man Gulshan HEADMASTERS Jass Kapil Mahi Mehr…" at bounding box center [314, 202] width 99 height 14
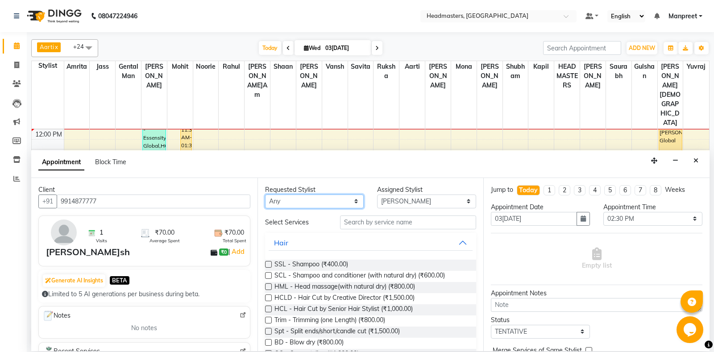
select select "60725"
click option "Rahul" at bounding box center [0, 0] width 0 height 0
select select "60725"
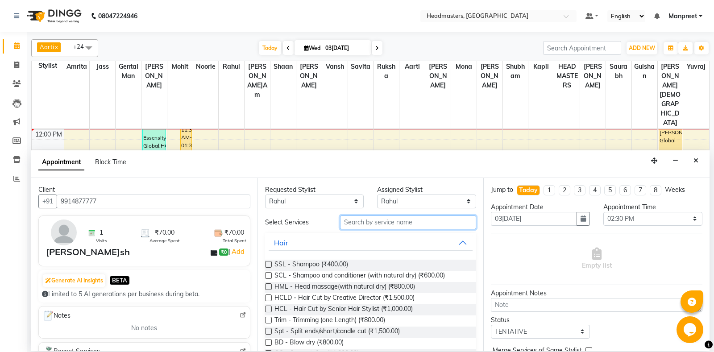
click at [390, 224] on input "text" at bounding box center [408, 223] width 137 height 14
type input "s"
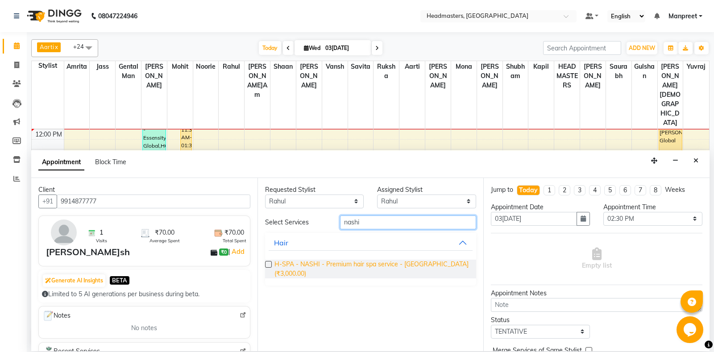
type input "nashi"
click at [399, 266] on span "H-SPA - NASHI - Premium hair spa service - Nashi (₹3,000.00)" at bounding box center [371, 269] width 195 height 19
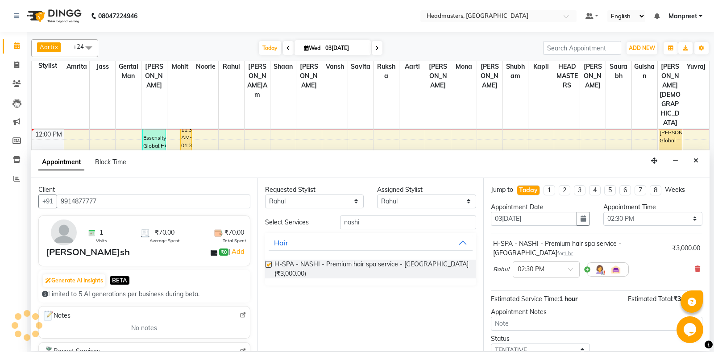
checkbox input "false"
click at [603, 212] on select "Select 09:00 AM 09:15 AM 09:30 AM 09:45 AM 10:00 AM 10:15 AM 10:30 AM 10:45 AM …" at bounding box center [652, 219] width 99 height 14
select select "690"
click option "11:30 AM" at bounding box center [0, 0] width 0 height 0
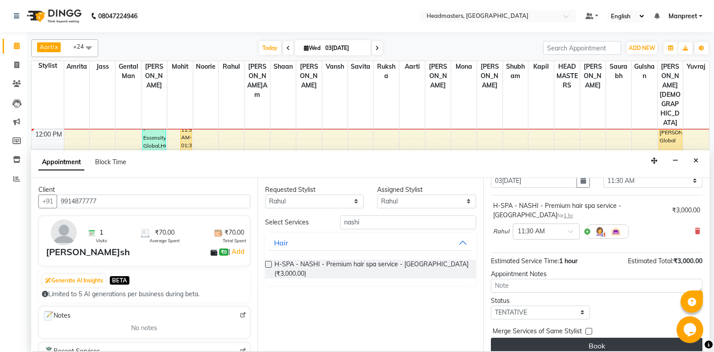
click at [592, 343] on button "Book" at bounding box center [597, 346] width 212 height 16
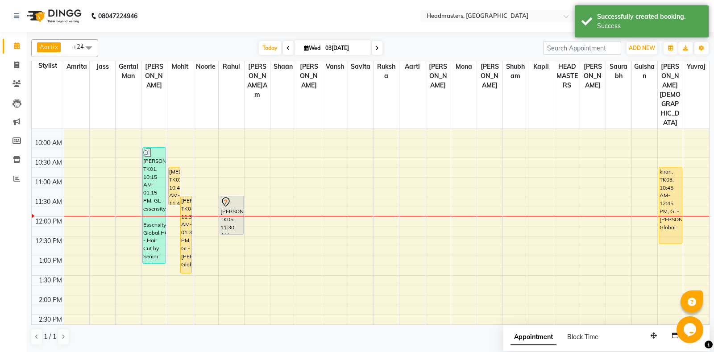
scroll to position [62, 0]
